Goal: Task Accomplishment & Management: Complete application form

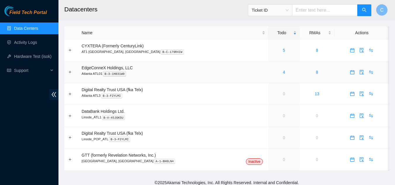
click at [272, 73] on div "4" at bounding box center [284, 72] width 25 height 6
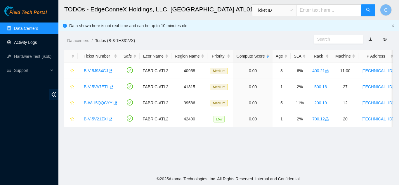
click at [37, 44] on link "Activity Logs" at bounding box center [25, 42] width 23 height 5
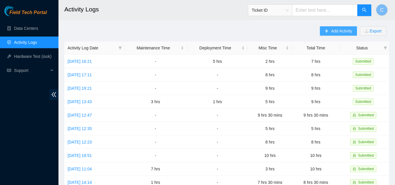
click at [330, 30] on button "Add Activity" at bounding box center [338, 30] width 37 height 9
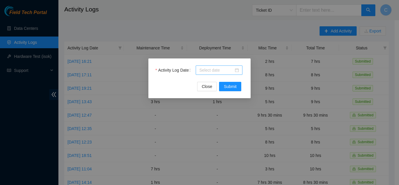
click at [217, 71] on input "Activity Log Date" at bounding box center [216, 70] width 34 height 6
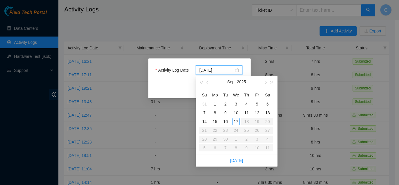
type input "2025-09-13"
type input "2025-09-17"
click at [235, 121] on div "17" at bounding box center [236, 121] width 7 height 7
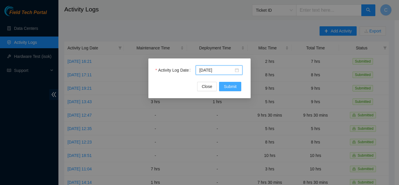
click at [229, 87] on span "Submit" at bounding box center [230, 86] width 13 height 6
